Goal: Task Accomplishment & Management: Use online tool/utility

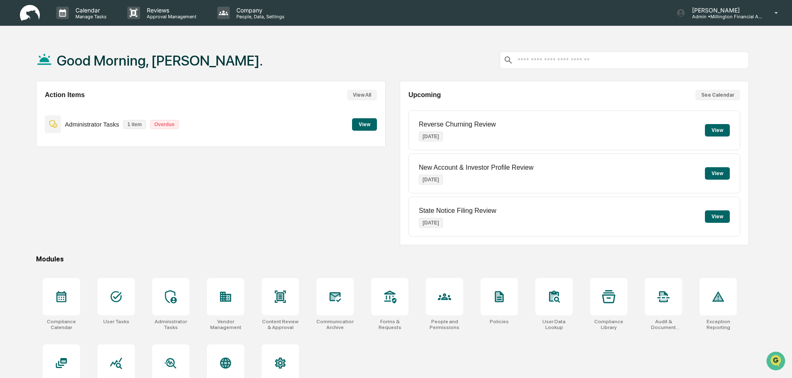
click at [358, 123] on button "View" at bounding box center [364, 124] width 25 height 12
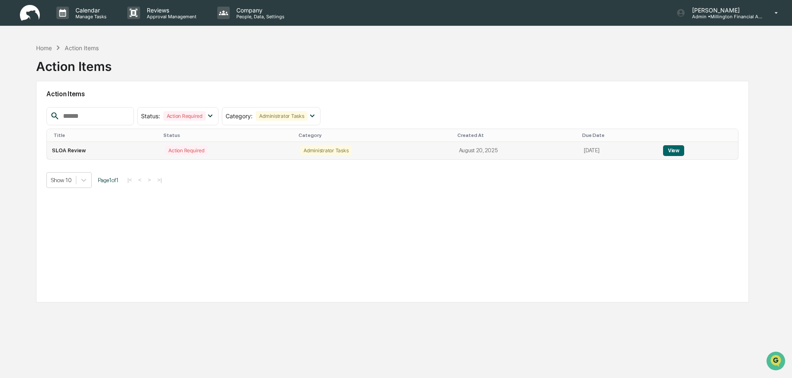
click at [681, 149] on button "View" at bounding box center [673, 150] width 21 height 11
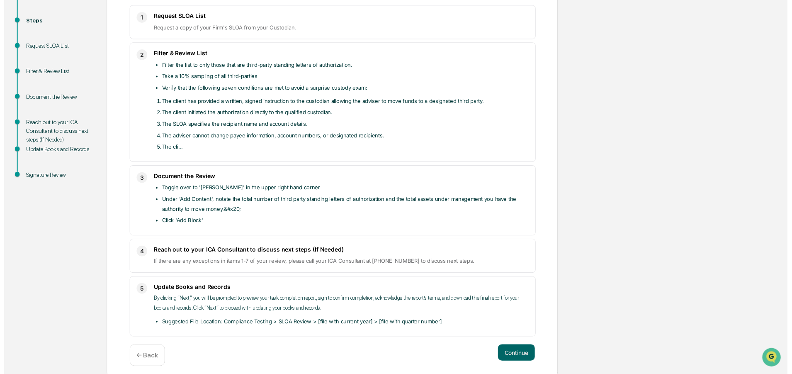
scroll to position [141, 0]
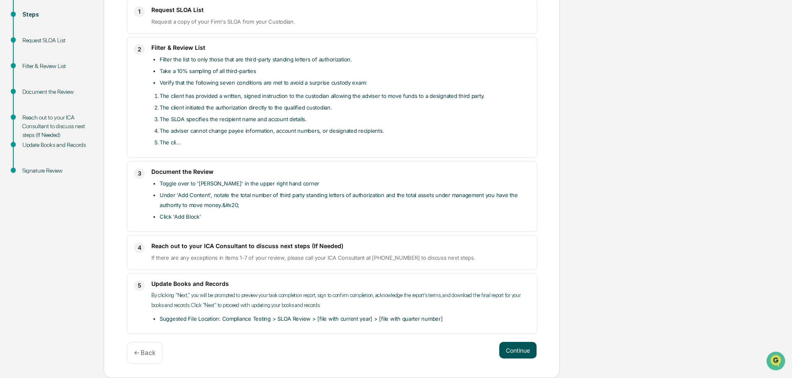
click at [527, 349] on button "Continue" at bounding box center [517, 350] width 37 height 17
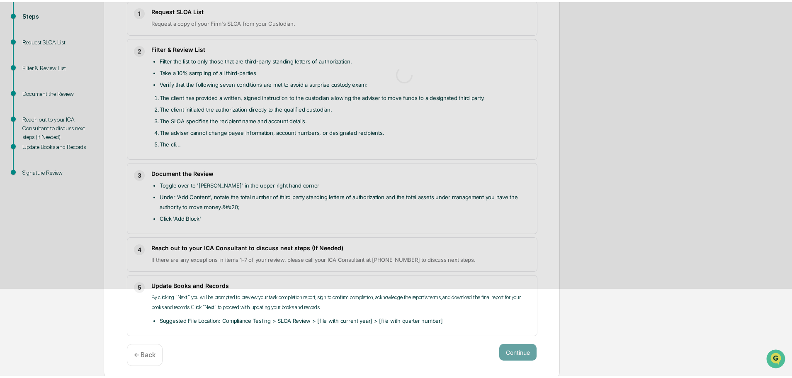
scroll to position [6, 0]
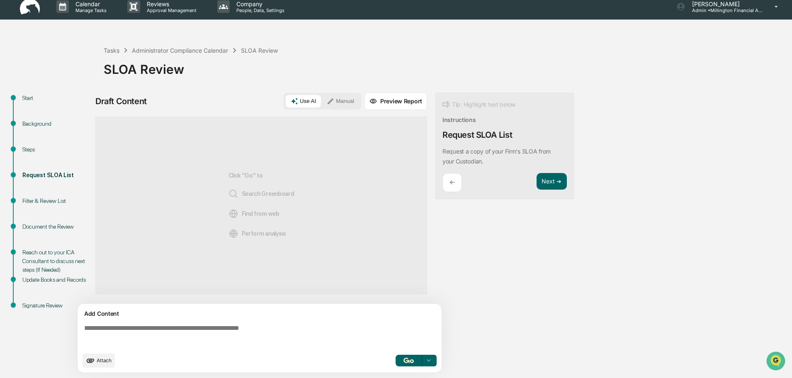
click at [430, 358] on icon at bounding box center [428, 360] width 7 height 7
click at [484, 329] on div "Draft Content Use AI Manual Preview Report Sources Click "Go" to Search Greenbo…" at bounding box center [327, 234] width 464 height 285
click at [32, 148] on div "Steps" at bounding box center [56, 149] width 68 height 9
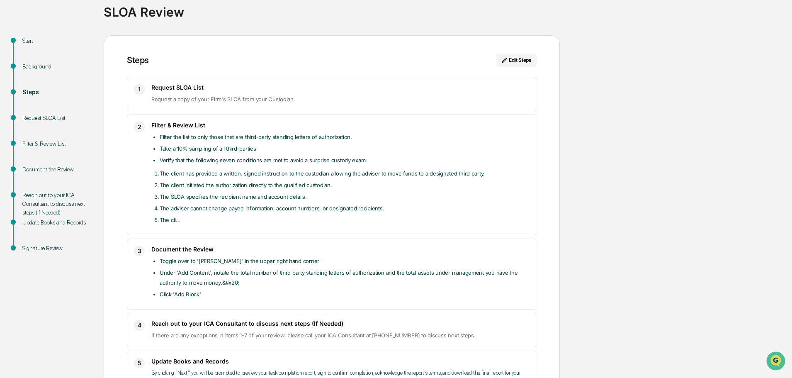
scroll to position [58, 0]
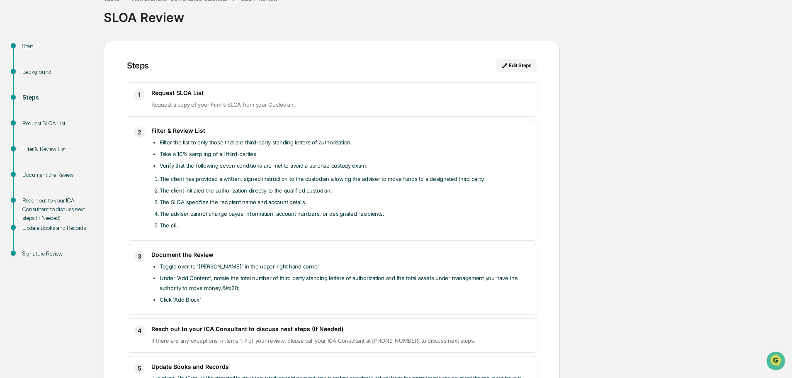
click at [49, 229] on div "Update Books and Records" at bounding box center [56, 228] width 68 height 9
click at [44, 148] on div "Filter & Review List" at bounding box center [56, 149] width 68 height 9
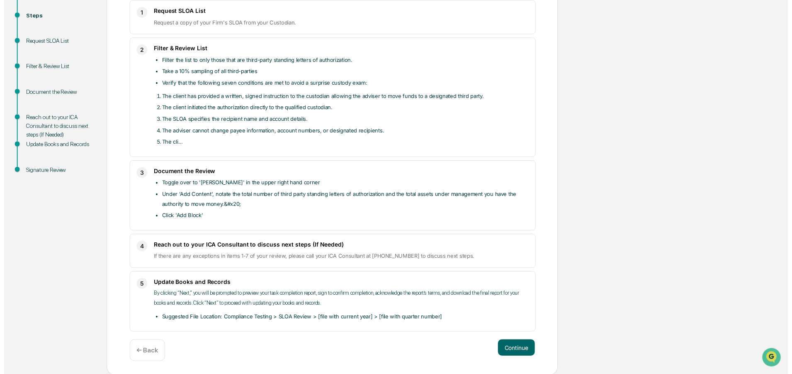
scroll to position [141, 0]
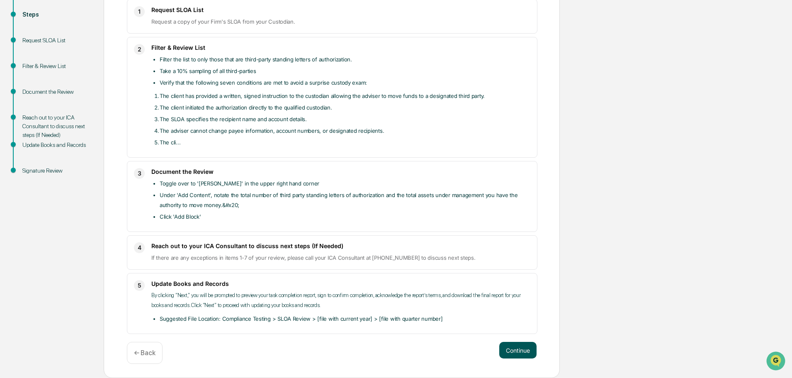
click at [523, 351] on button "Continue" at bounding box center [517, 350] width 37 height 17
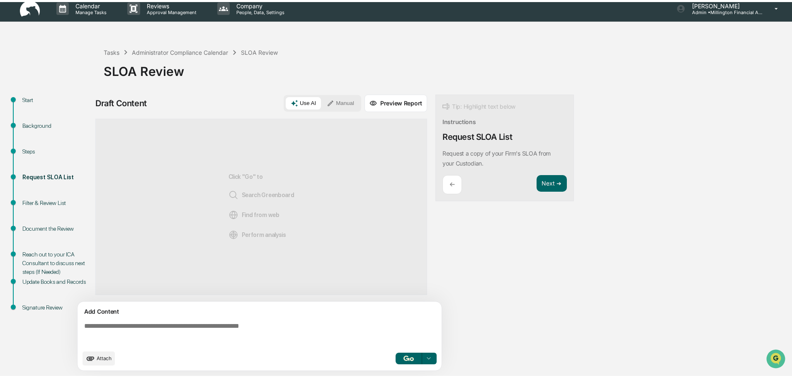
scroll to position [6, 0]
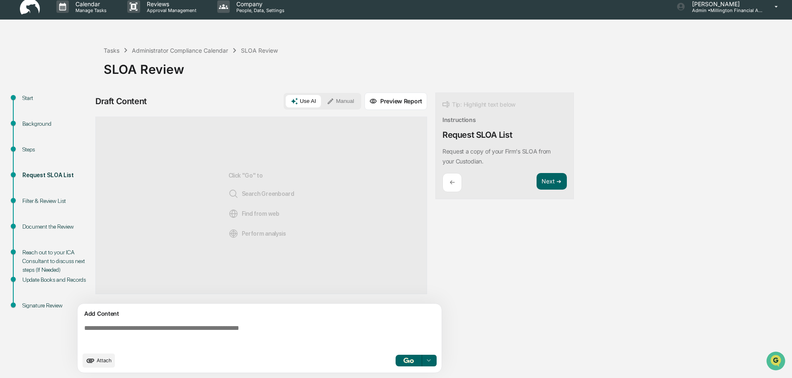
click at [409, 359] on img "button" at bounding box center [409, 359] width 10 height 5
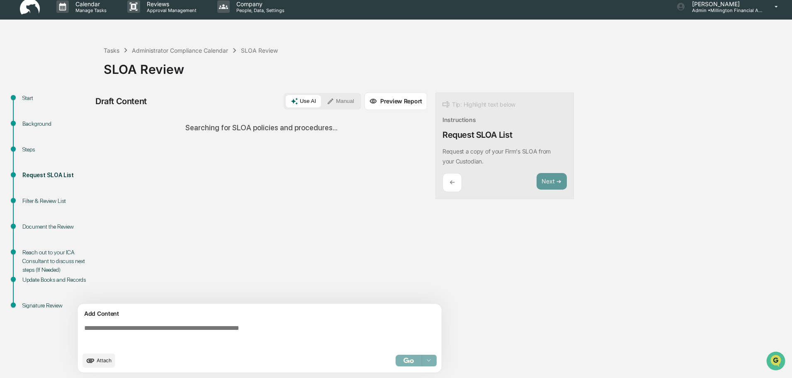
click at [341, 99] on button "Manual" at bounding box center [340, 101] width 37 height 12
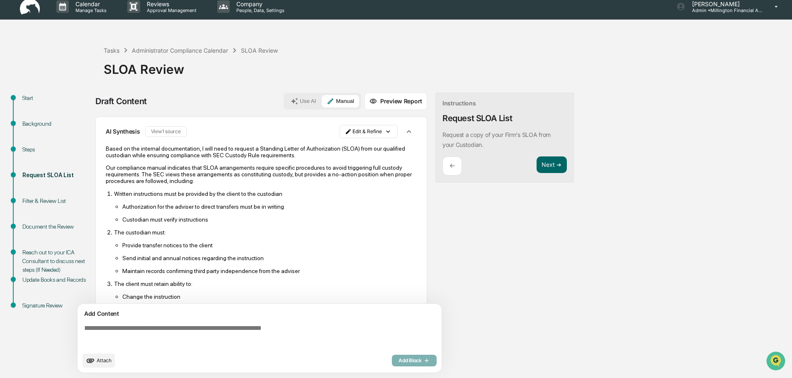
click at [46, 200] on div "Filter & Review List" at bounding box center [56, 201] width 68 height 9
click at [197, 50] on div "Administrator Compliance Calendar" at bounding box center [180, 50] width 96 height 7
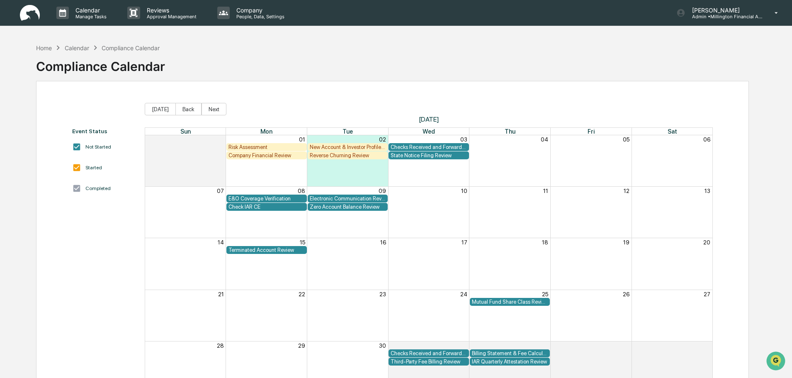
click at [82, 48] on div "Calendar" at bounding box center [77, 47] width 24 height 7
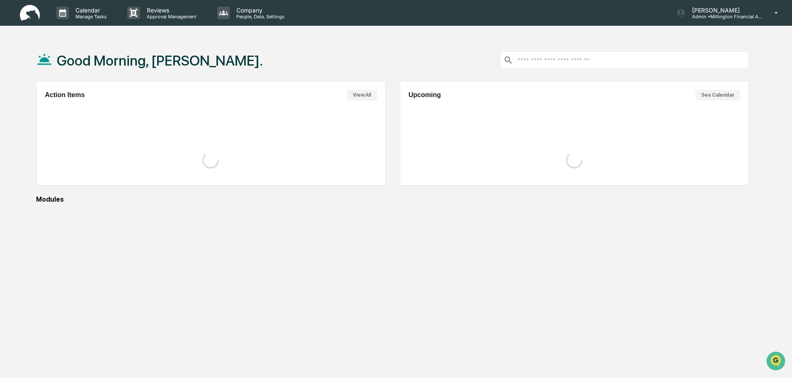
scroll to position [6, 0]
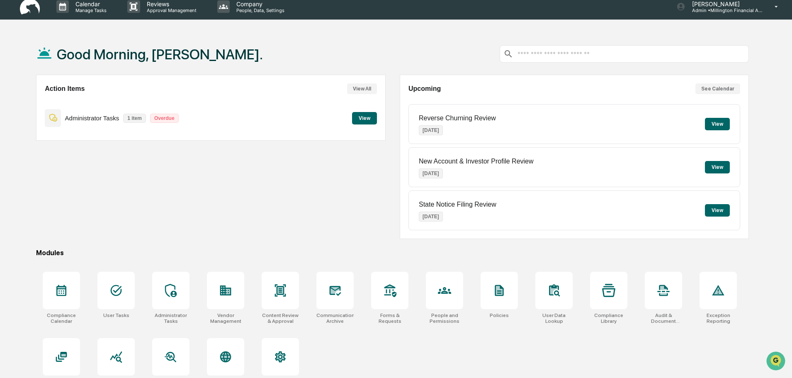
click at [366, 118] on button "View" at bounding box center [364, 118] width 25 height 12
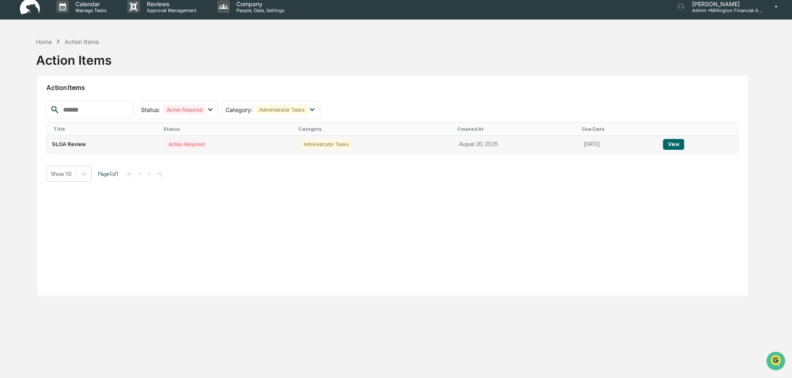
click at [677, 144] on button "View" at bounding box center [673, 144] width 21 height 11
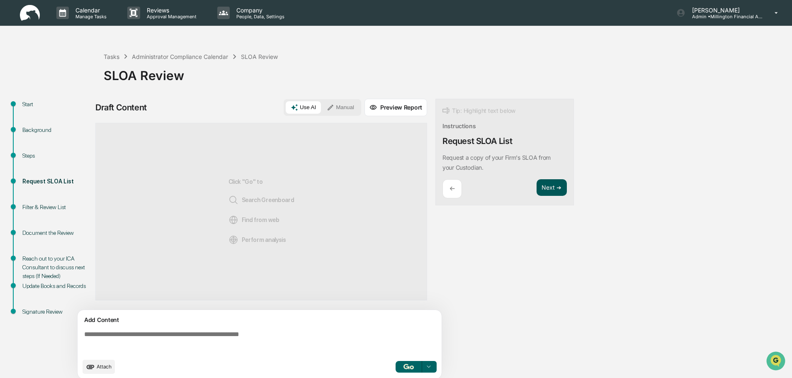
click at [552, 187] on button "Next ➔" at bounding box center [552, 187] width 30 height 17
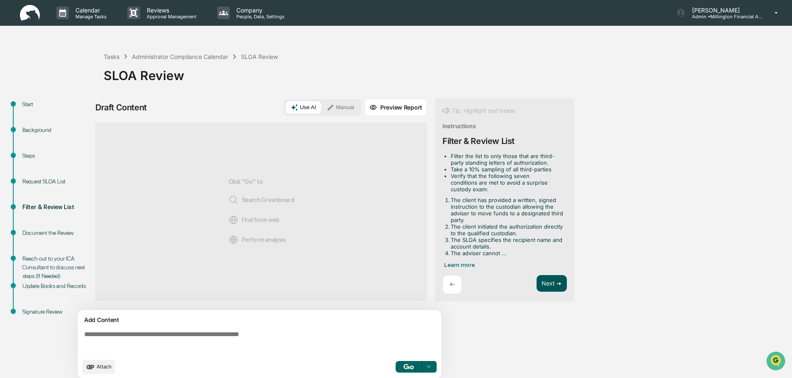
click at [550, 279] on button "Next ➔" at bounding box center [552, 283] width 30 height 17
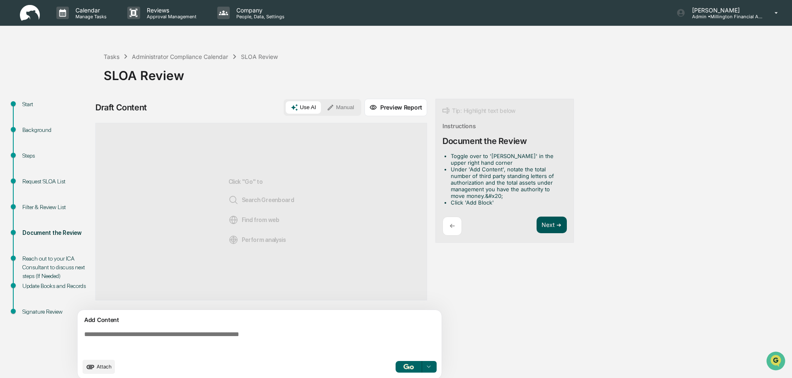
click at [555, 226] on button "Next ➔" at bounding box center [552, 224] width 30 height 17
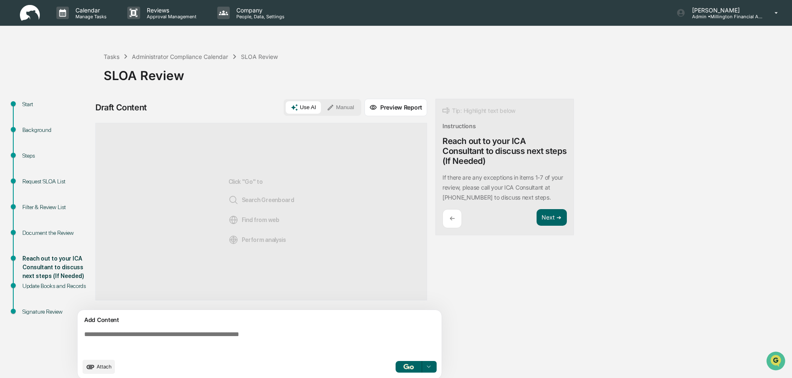
click at [454, 219] on p "←" at bounding box center [452, 218] width 5 height 8
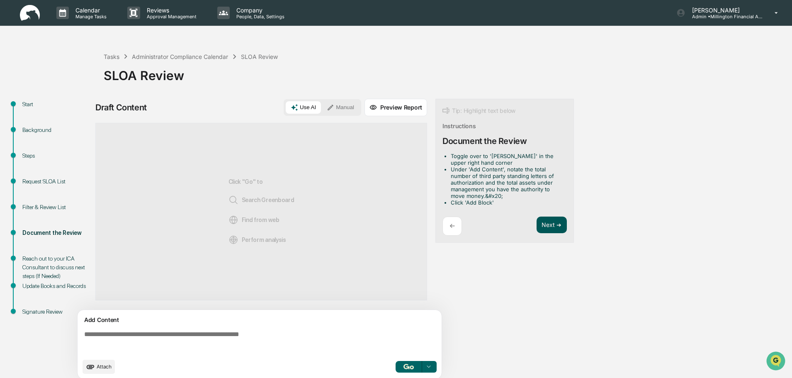
click at [551, 223] on button "Next ➔" at bounding box center [552, 224] width 30 height 17
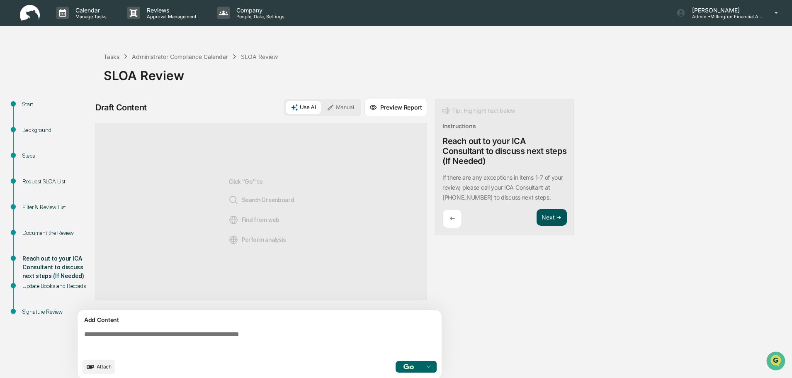
click at [551, 214] on button "Next ➔" at bounding box center [552, 217] width 30 height 17
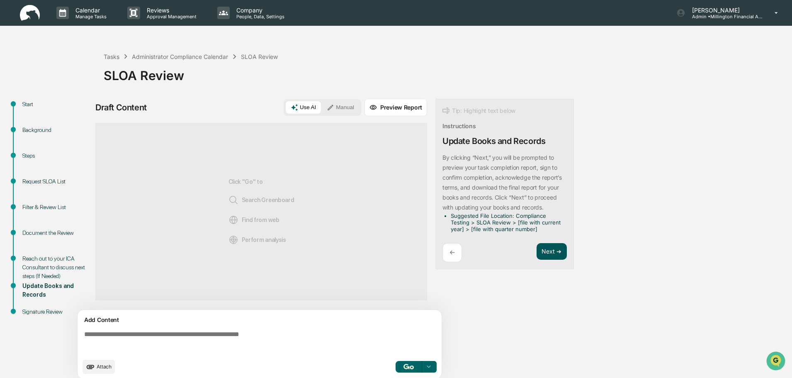
click at [552, 249] on button "Next ➔" at bounding box center [552, 251] width 30 height 17
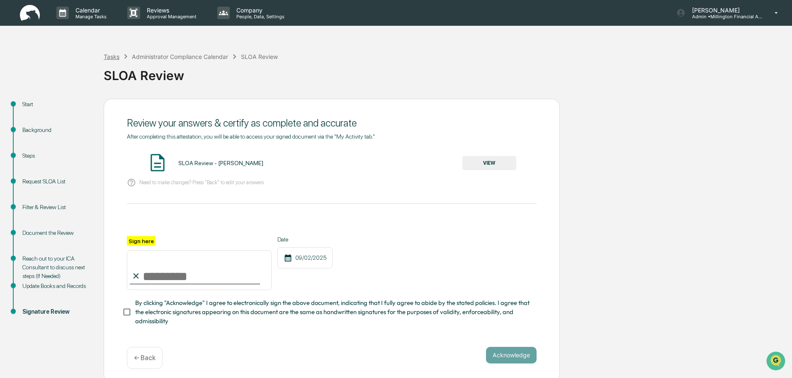
click at [114, 57] on div "Tasks" at bounding box center [112, 56] width 16 height 7
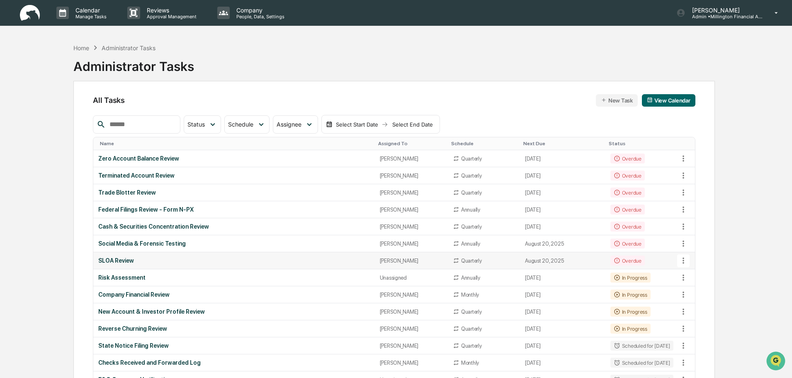
click at [623, 258] on div "Overdue" at bounding box center [627, 260] width 34 height 10
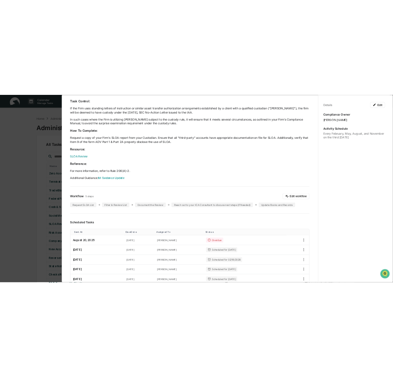
scroll to position [41, 0]
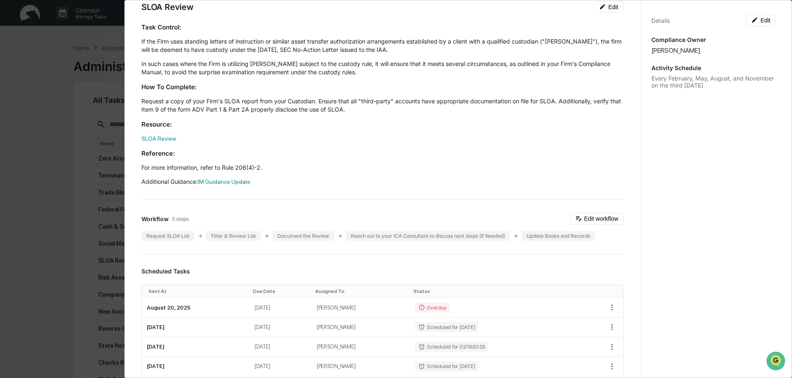
click at [317, 139] on p "SLOA Review" at bounding box center [382, 138] width 482 height 8
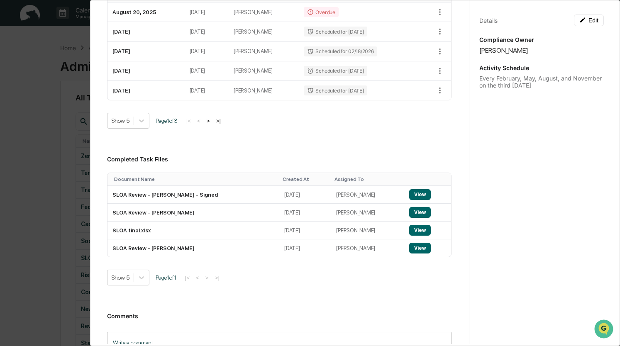
scroll to position [311, 0]
